Goal: Task Accomplishment & Management: Complete application form

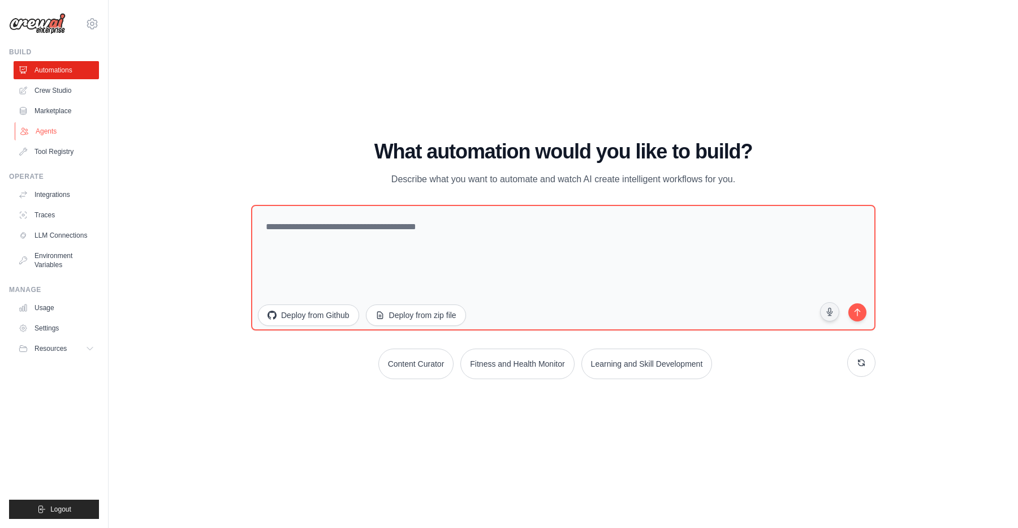
click at [36, 125] on link "Agents" at bounding box center [57, 131] width 85 height 18
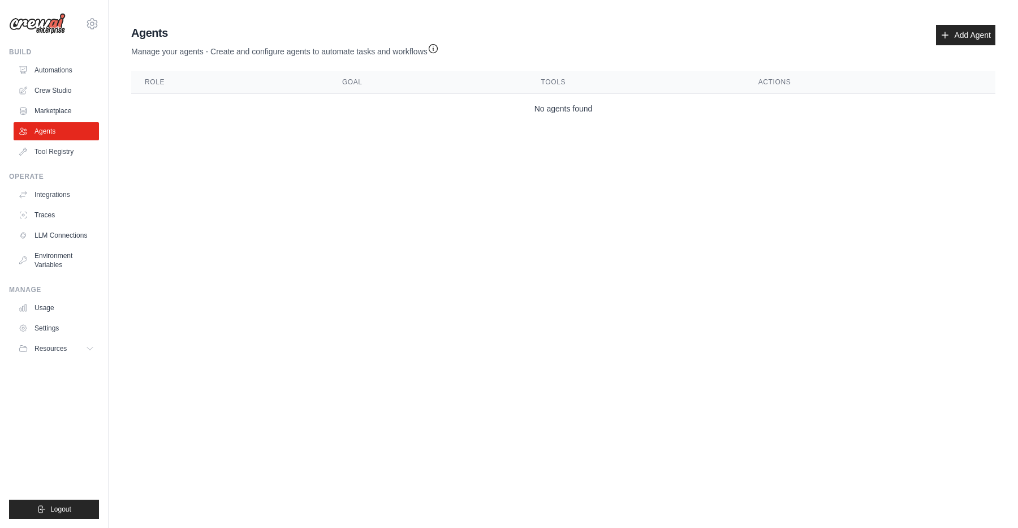
click at [212, 91] on th "Role" at bounding box center [229, 82] width 197 height 23
click at [959, 37] on link "Add Agent" at bounding box center [965, 35] width 59 height 20
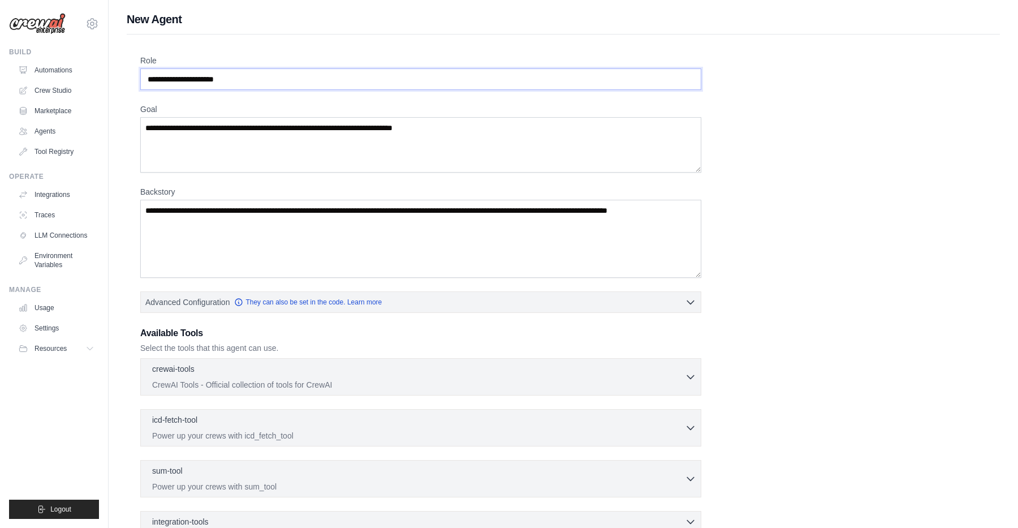
click at [299, 80] on input "Role" at bounding box center [420, 78] width 561 height 21
click at [286, 81] on input "Role" at bounding box center [420, 78] width 561 height 21
click at [259, 81] on input "Role" at bounding box center [420, 78] width 561 height 21
click at [243, 81] on input "Role" at bounding box center [420, 78] width 561 height 21
click at [234, 142] on textarea "Goal" at bounding box center [420, 144] width 561 height 55
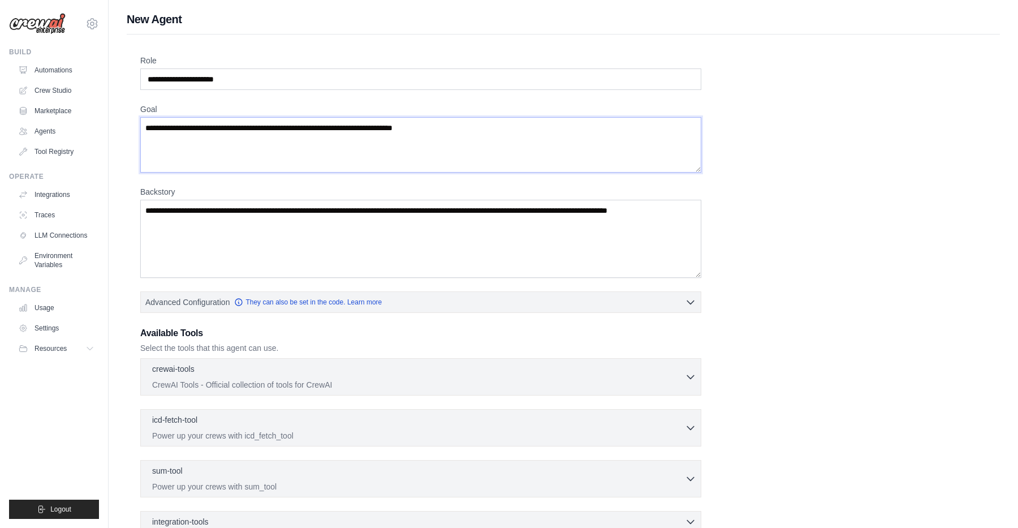
click at [246, 130] on textarea "Goal" at bounding box center [420, 144] width 561 height 55
click at [341, 138] on textarea "Goal" at bounding box center [420, 144] width 561 height 55
click at [379, 129] on textarea "Goal" at bounding box center [420, 144] width 561 height 55
click at [419, 124] on textarea "Goal" at bounding box center [420, 144] width 561 height 55
click at [440, 127] on textarea "Goal" at bounding box center [420, 144] width 561 height 55
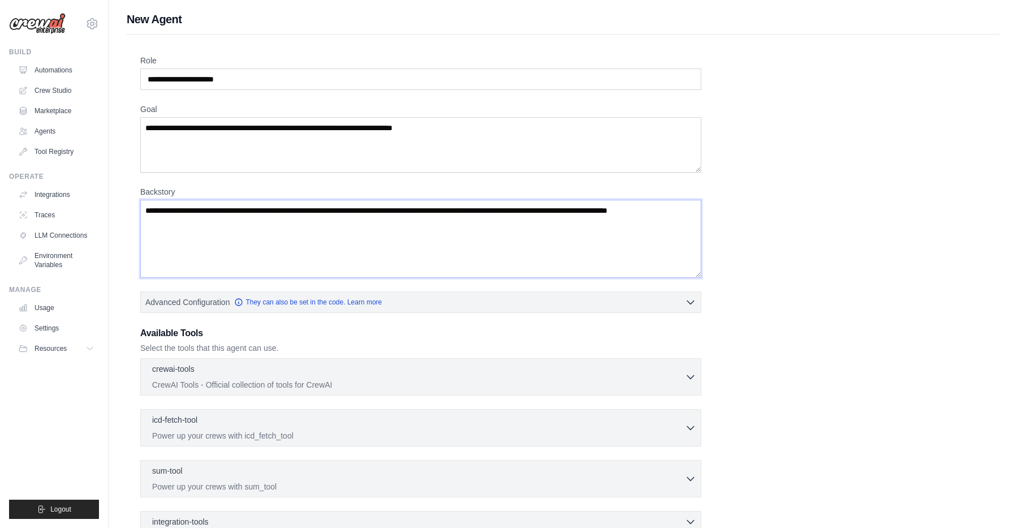
click at [394, 229] on textarea "Backstory" at bounding box center [420, 239] width 561 height 78
click at [504, 222] on textarea "Backstory" at bounding box center [420, 239] width 561 height 78
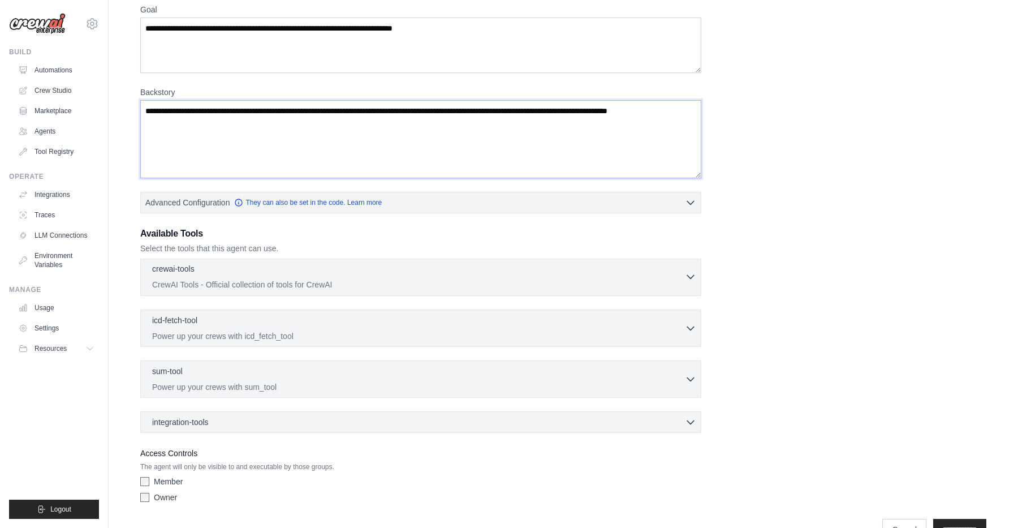
scroll to position [130, 0]
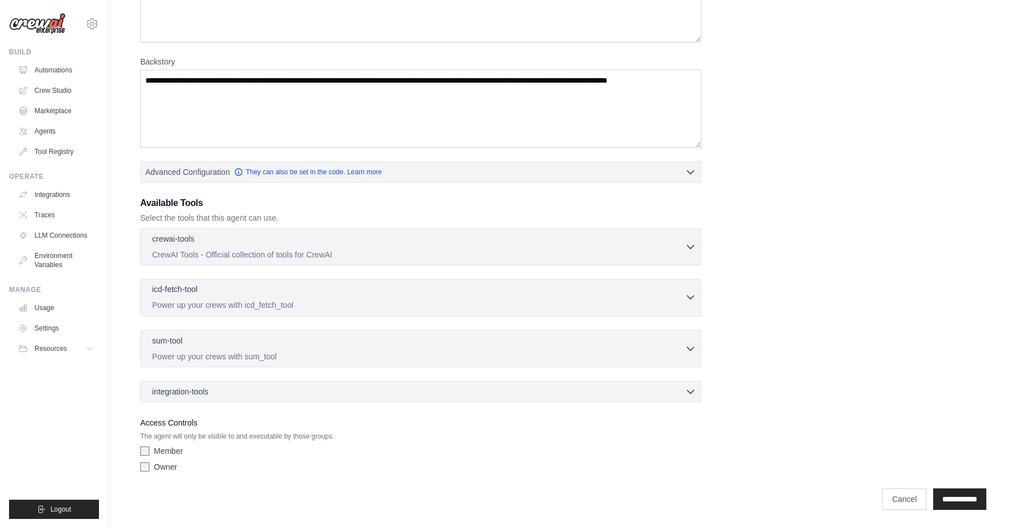
click at [386, 300] on p "Power up your crews with icd_fetch_tool" at bounding box center [418, 304] width 533 height 11
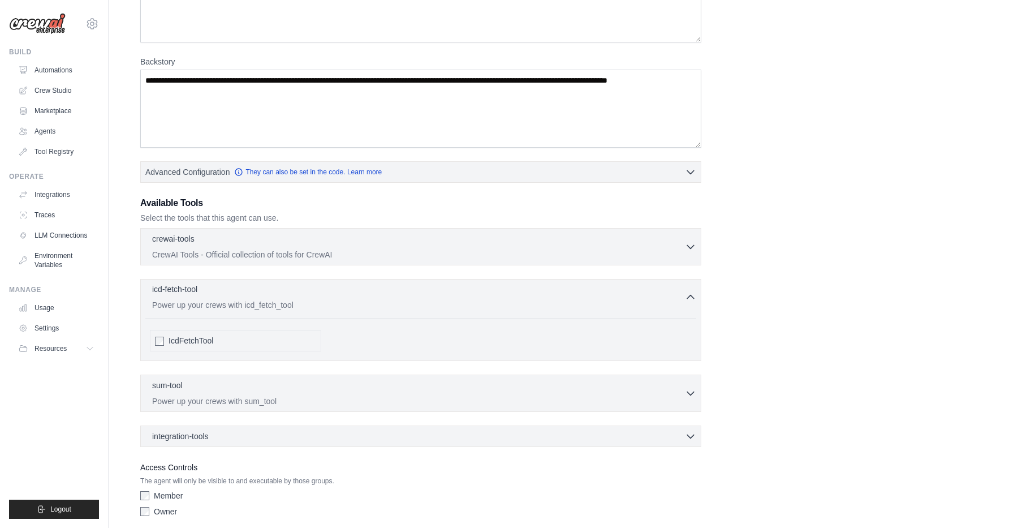
click at [386, 300] on p "Power up your crews with icd_fetch_tool" at bounding box center [418, 304] width 533 height 11
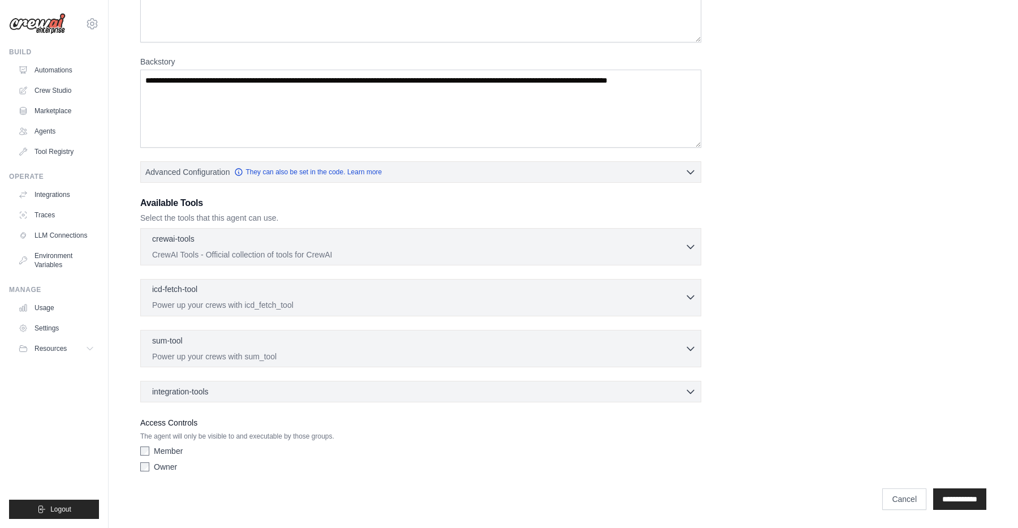
click at [386, 300] on p "Power up your crews with icd_fetch_tool" at bounding box center [418, 304] width 533 height 11
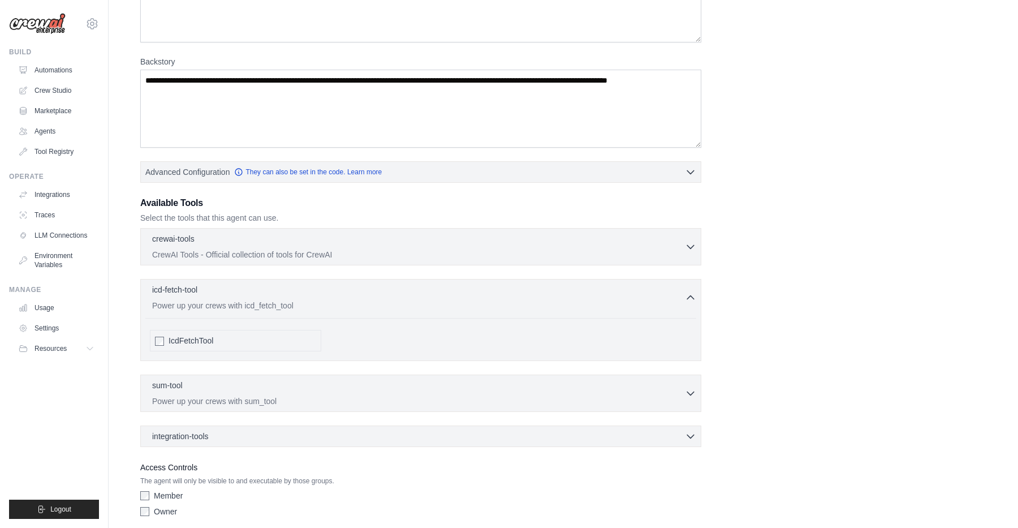
click at [199, 338] on span "IcdFetchTool" at bounding box center [191, 340] width 45 height 11
click at [184, 340] on span "IcdFetchTool" at bounding box center [191, 340] width 45 height 11
click at [322, 293] on div "icd-fetch-tool 0 selected" at bounding box center [418, 290] width 533 height 14
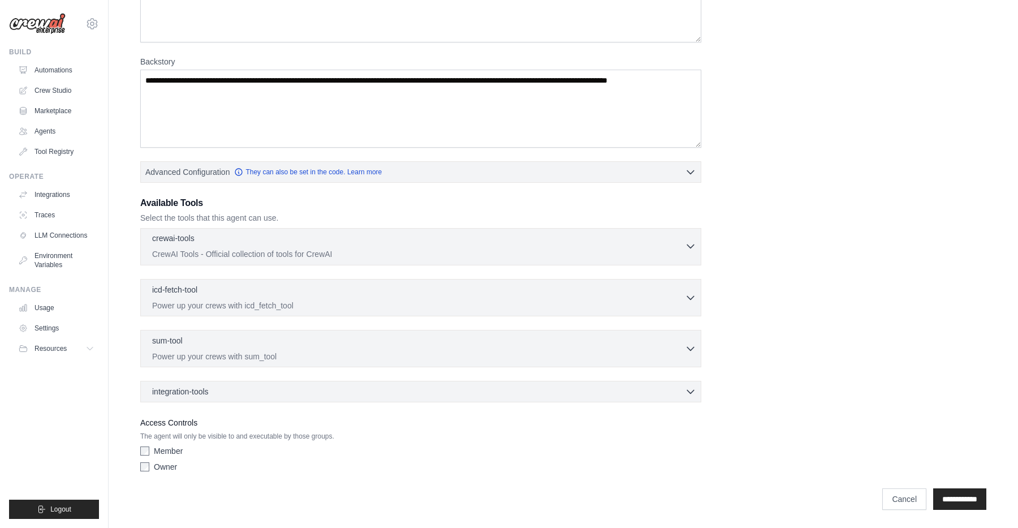
click at [365, 253] on p "CrewAI Tools - Official collection of tools for CrewAI" at bounding box center [418, 253] width 533 height 11
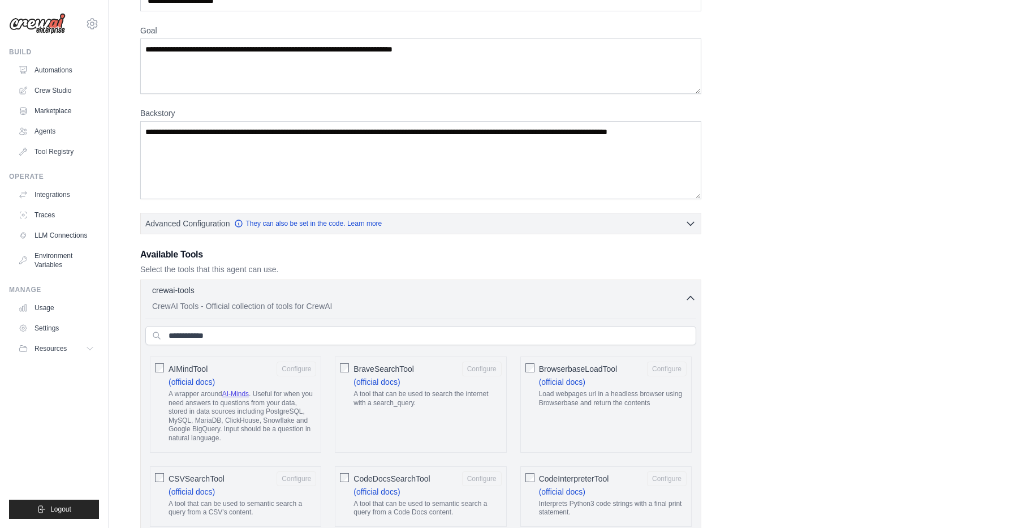
scroll to position [88, 0]
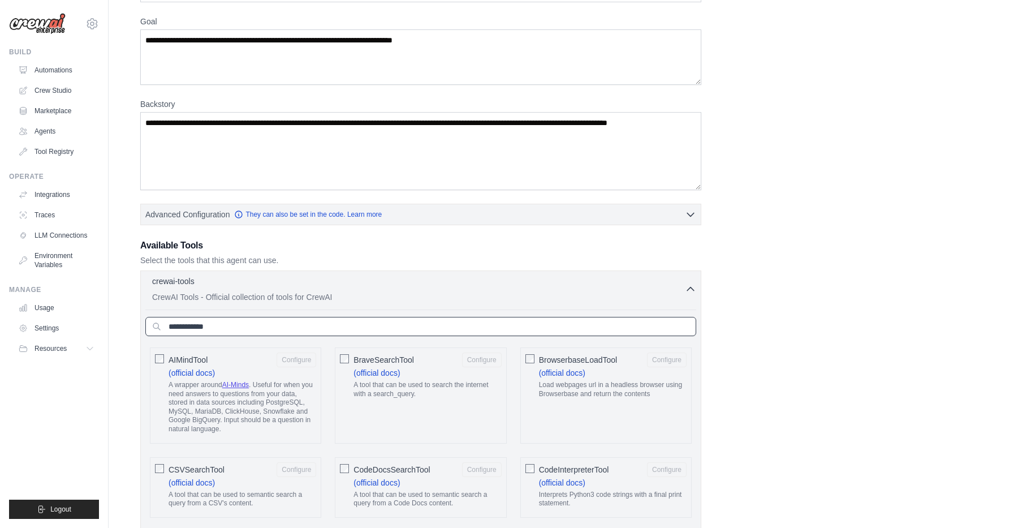
click at [399, 319] on input "text" at bounding box center [420, 326] width 551 height 19
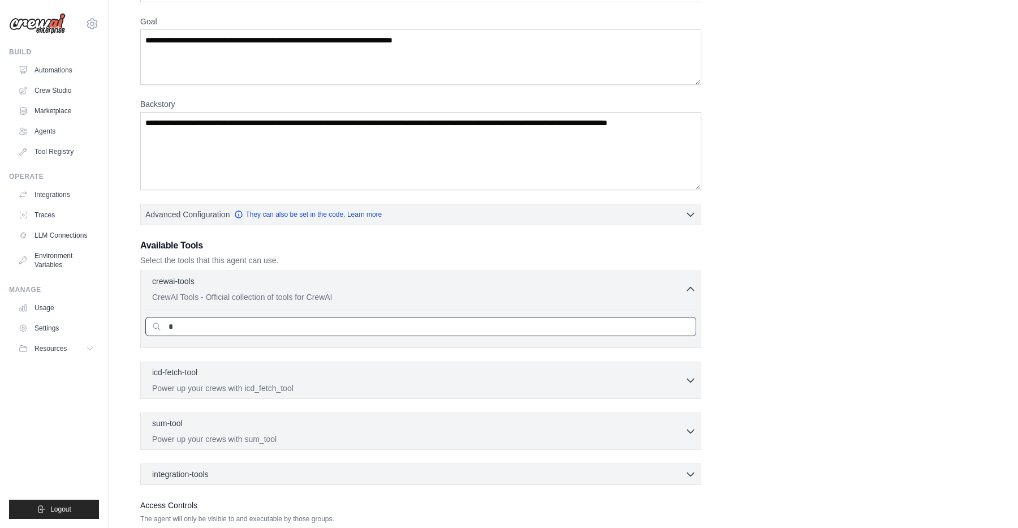
type input "*"
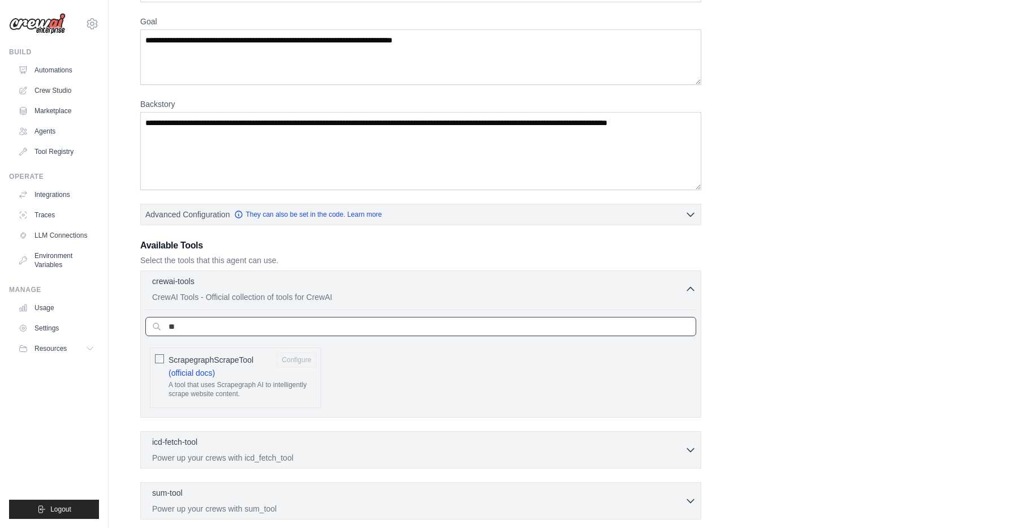
type input "*"
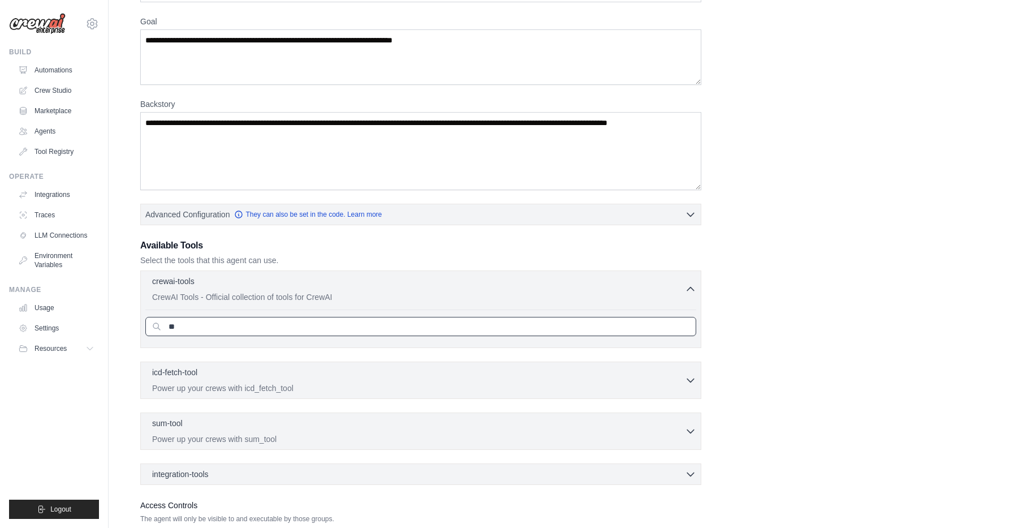
type input "*"
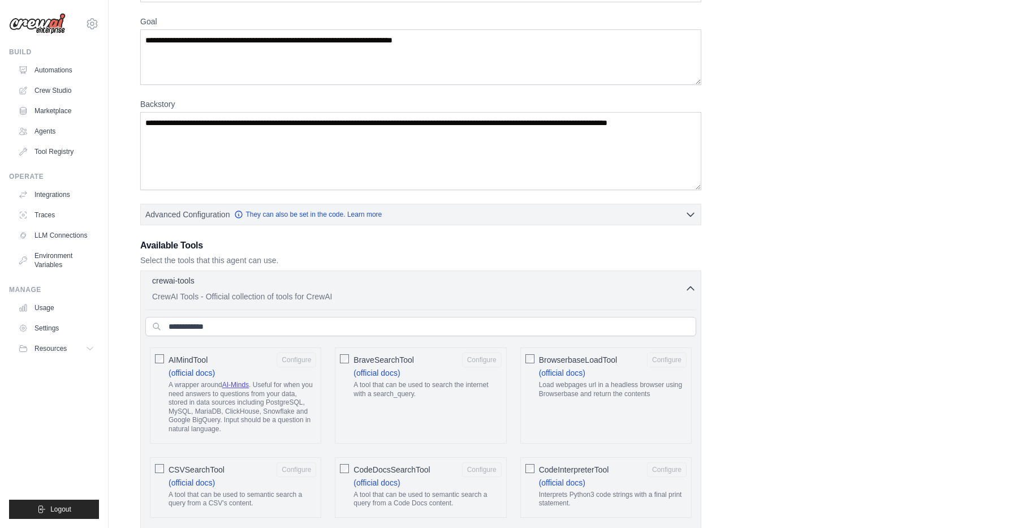
click at [446, 286] on div "crewai-tools 0 selected" at bounding box center [418, 282] width 533 height 14
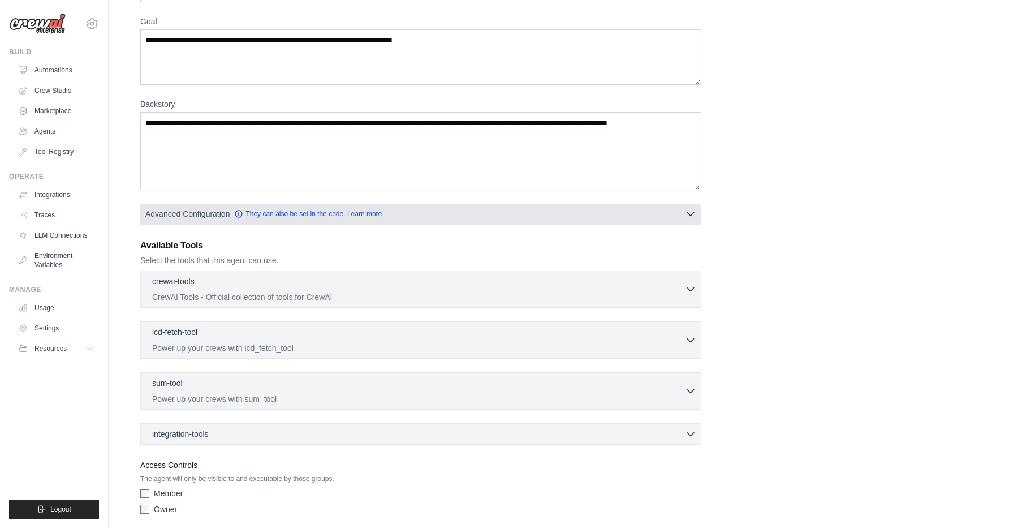
click at [487, 204] on button "Advanced Configuration They can also be set in the code. Learn more" at bounding box center [421, 214] width 560 height 20
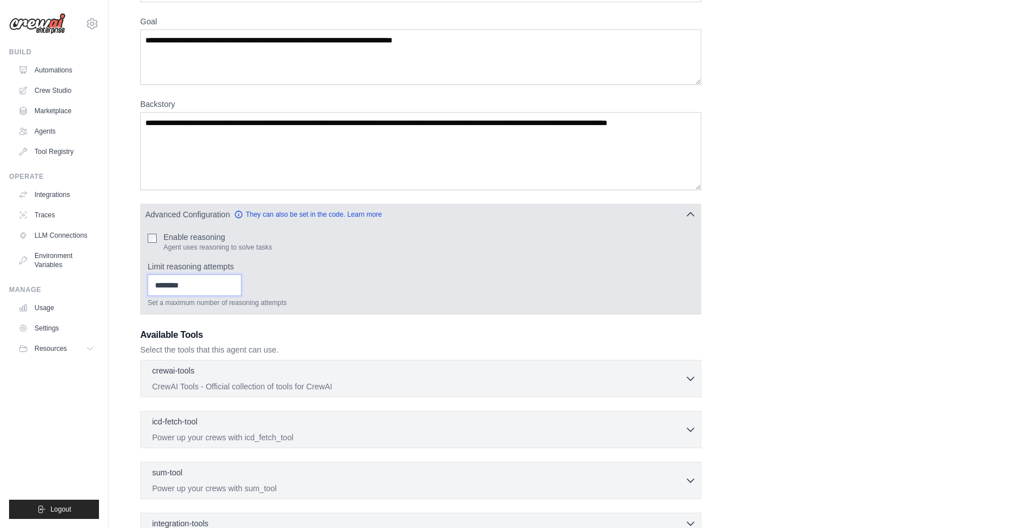
click at [216, 287] on input "Limit reasoning attempts" at bounding box center [195, 284] width 94 height 21
click at [233, 285] on input "*" at bounding box center [195, 284] width 94 height 21
click at [233, 284] on input "*" at bounding box center [195, 284] width 94 height 21
type input "*"
click at [233, 287] on input "*" at bounding box center [195, 284] width 94 height 21
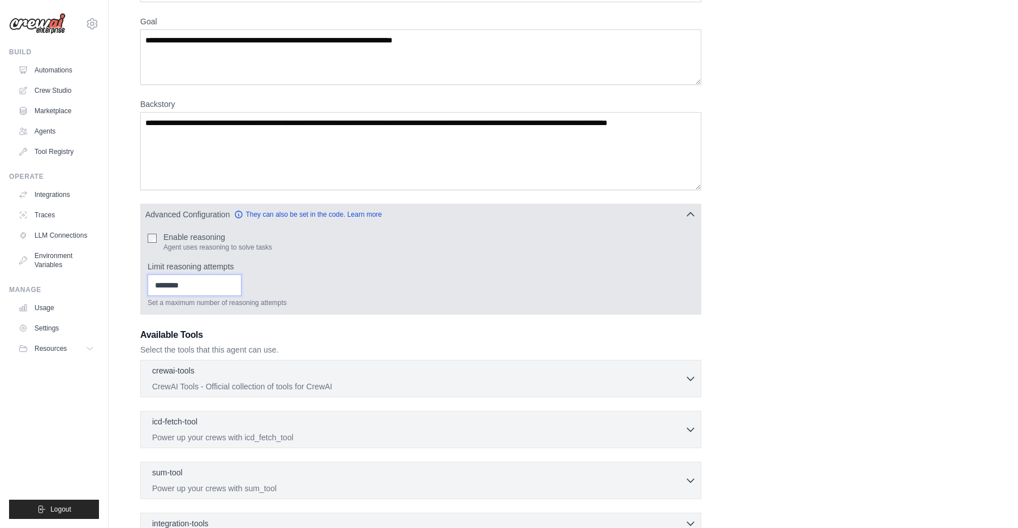
click at [233, 287] on input "*" at bounding box center [195, 284] width 94 height 21
click at [468, 212] on button "Advanced Configuration They can also be set in the code. Learn more" at bounding box center [421, 214] width 560 height 20
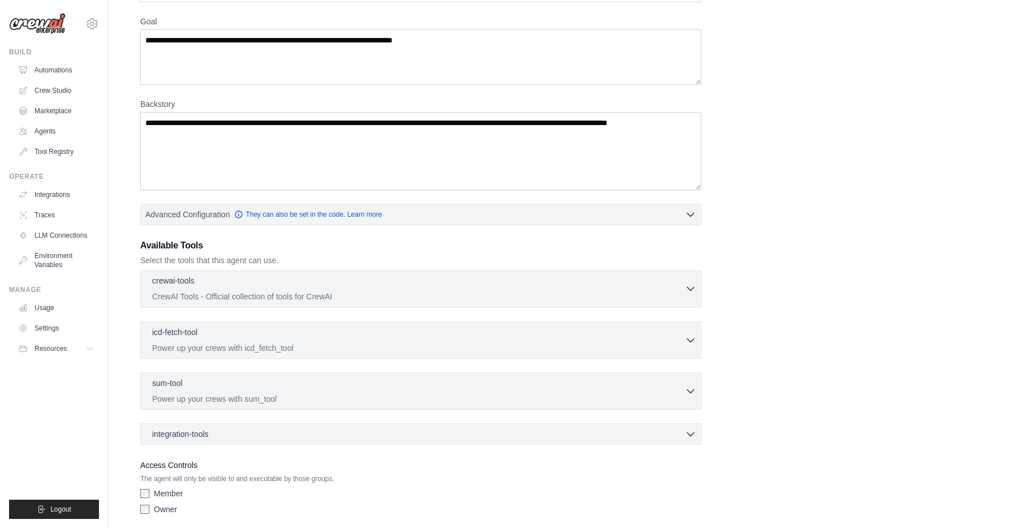
scroll to position [130, 0]
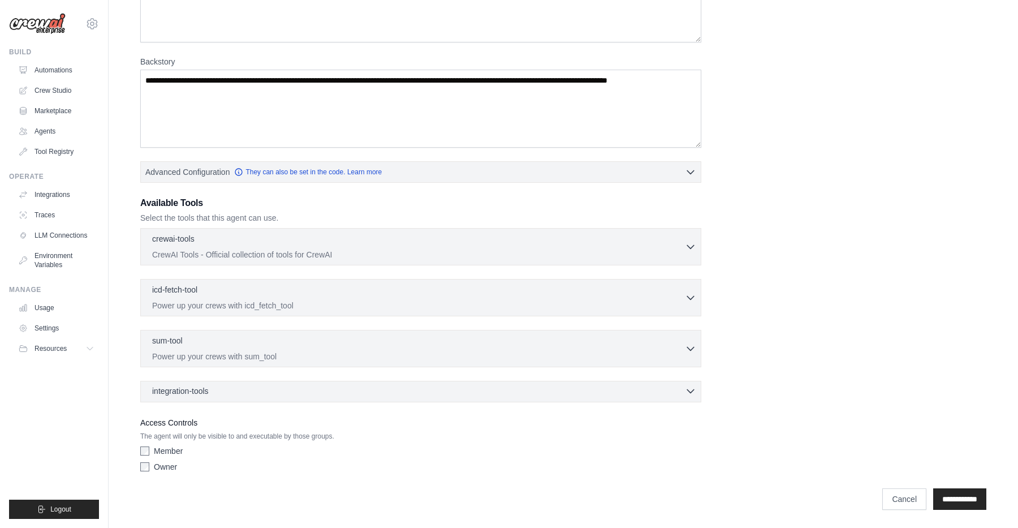
click at [311, 391] on div "integration-tools 0 selected" at bounding box center [424, 390] width 544 height 11
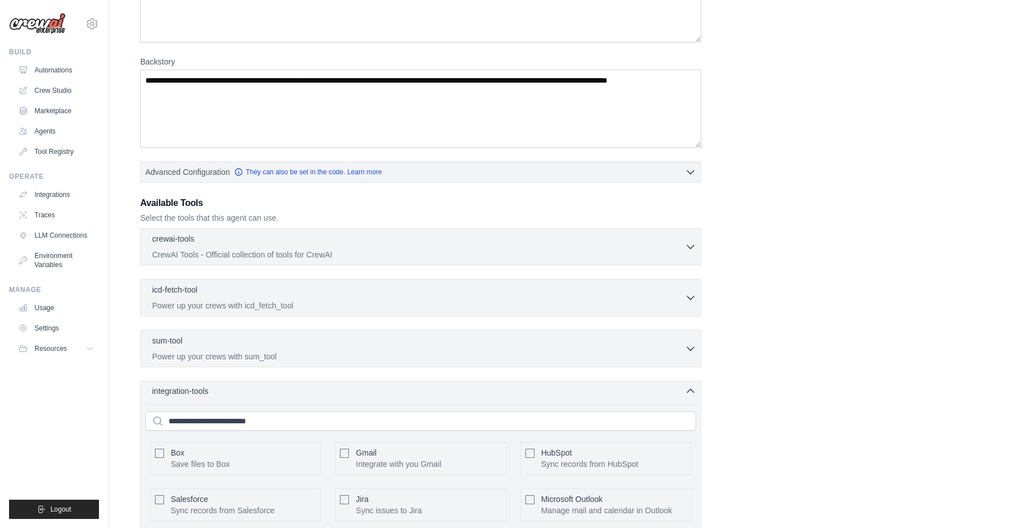
click at [311, 391] on div "integration-tools 0 selected" at bounding box center [424, 390] width 544 height 11
